Goal: Navigation & Orientation: Understand site structure

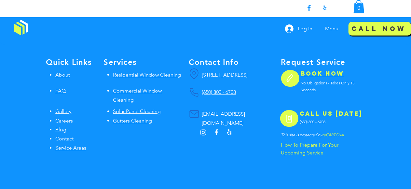
scroll to position [2430, 0]
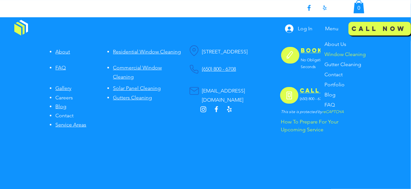
click at [337, 55] on p "Window Cleaning" at bounding box center [345, 54] width 46 height 10
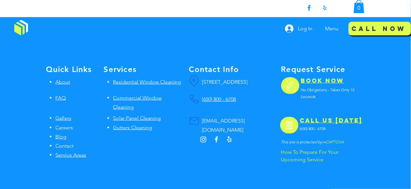
scroll to position [1602, 0]
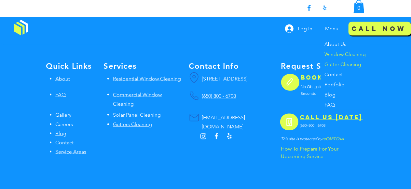
click at [336, 62] on p "Gutter Cleaning" at bounding box center [343, 64] width 42 height 10
click at [335, 72] on p "Contact" at bounding box center [333, 74] width 23 height 10
click at [335, 84] on p "Portfolio" at bounding box center [334, 84] width 25 height 10
